Goal: Find specific page/section: Find specific page/section

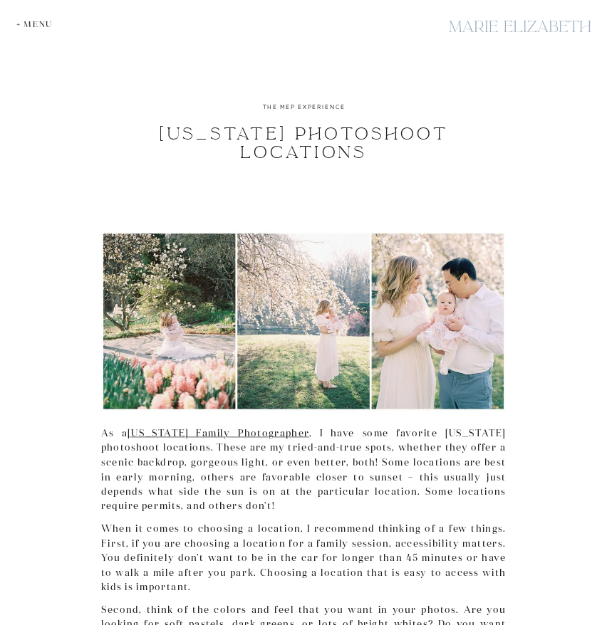
click at [31, 24] on div "+ Menu" at bounding box center [37, 23] width 42 height 9
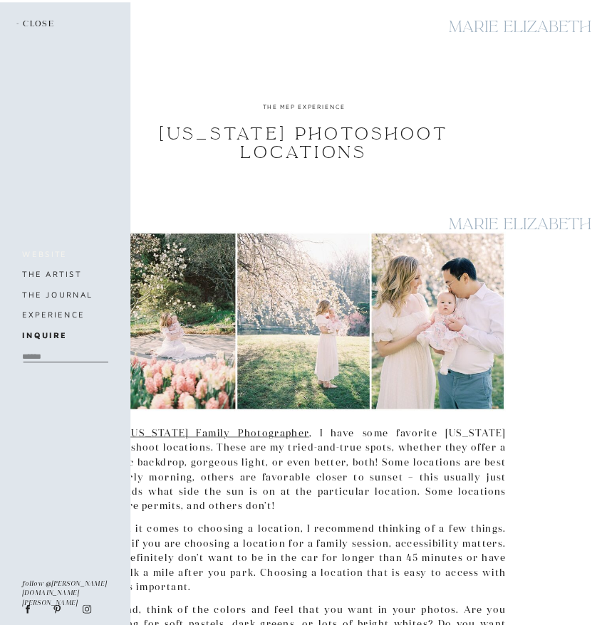
click at [51, 254] on h3 "website" at bounding box center [64, 254] width 85 height 14
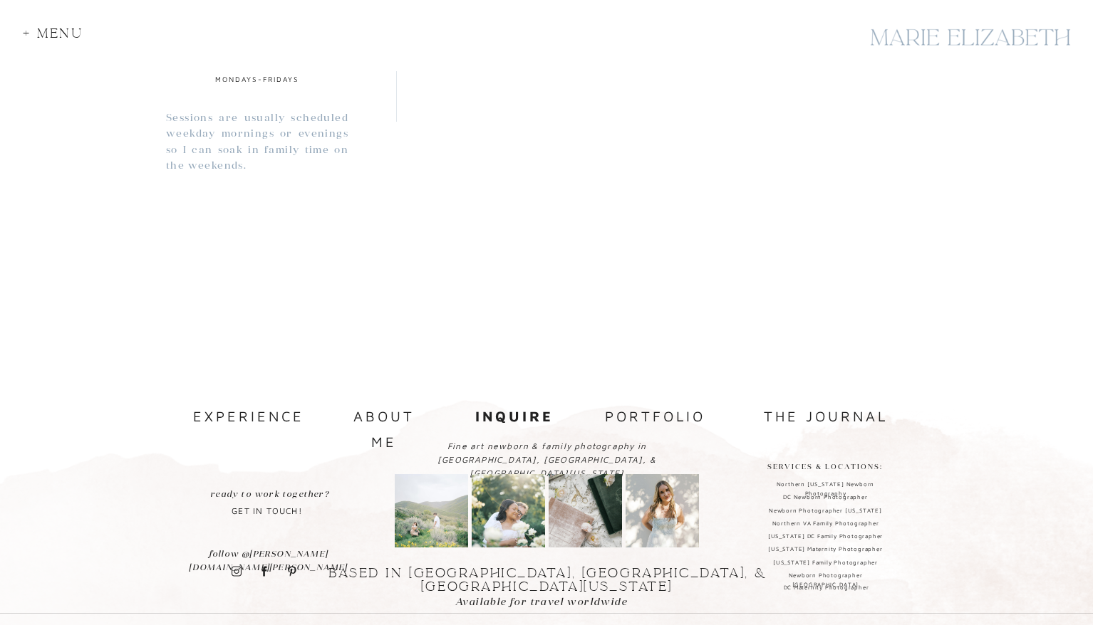
scroll to position [1364, 0]
